Goal: Navigation & Orientation: Find specific page/section

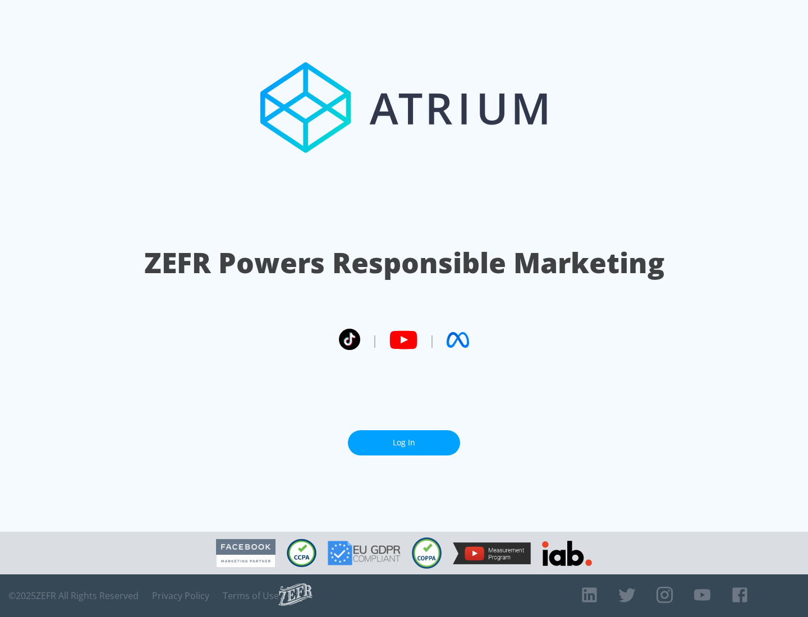
click at [404, 443] on link "Log In" at bounding box center [404, 442] width 112 height 25
